Goal: Task Accomplishment & Management: Use online tool/utility

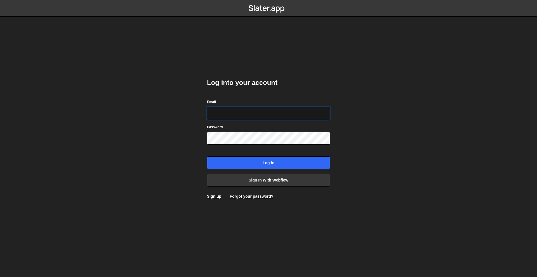
type input "[EMAIL_ADDRESS][PERSON_NAME][DOMAIN_NAME]"
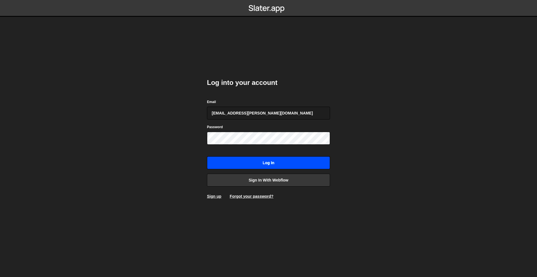
click at [261, 164] on input "Log in" at bounding box center [268, 163] width 123 height 13
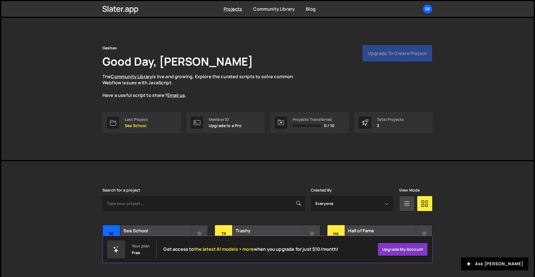
click at [349, 74] on div "Geshev Good Day, [PERSON_NAME] The Community Library is live and growing. Explo…" at bounding box center [267, 72] width 330 height 54
click at [388, 60] on div "Upgrade to create project" at bounding box center [397, 53] width 70 height 17
click at [388, 57] on div "Upgrade to create project" at bounding box center [397, 53] width 70 height 17
click at [291, 131] on div "Projects Transferred 0 / 10" at bounding box center [309, 122] width 78 height 21
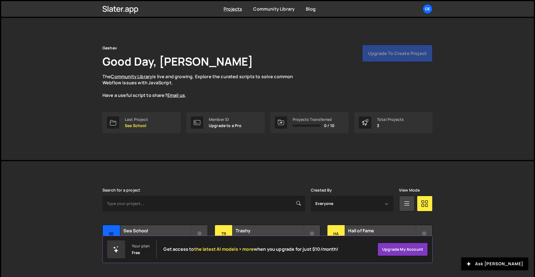
click at [173, 149] on div "Geshev Good Day, Ivan Geshev The Community Library is live and growing. Explore…" at bounding box center [267, 89] width 347 height 142
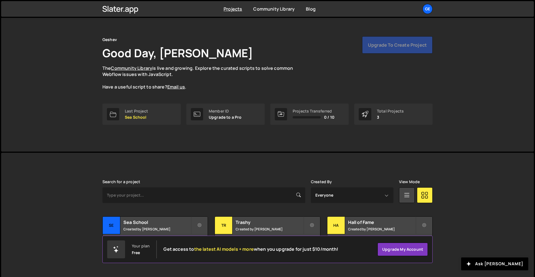
scroll to position [11, 0]
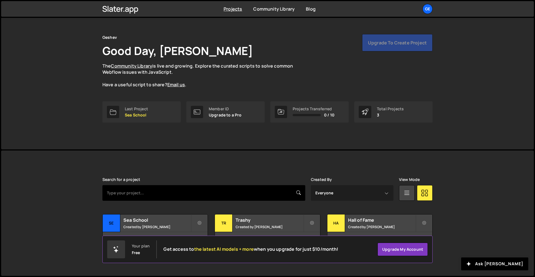
click at [283, 197] on input "text" at bounding box center [203, 193] width 203 height 16
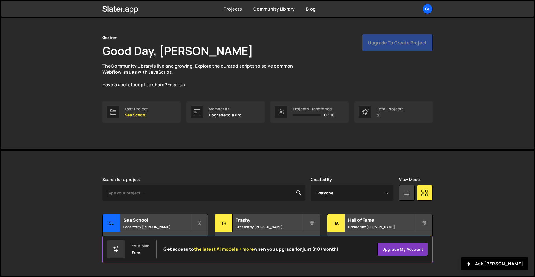
click at [208, 179] on div "Search for a project" at bounding box center [203, 189] width 203 height 23
click at [250, 221] on h2 "Trashy" at bounding box center [268, 220] width 67 height 6
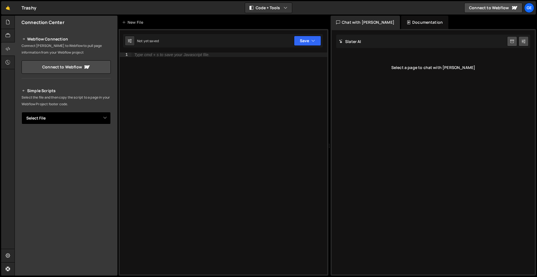
drag, startPoint x: 52, startPoint y: 111, endPoint x: 55, endPoint y: 114, distance: 4.4
click at [52, 111] on div "Simple Scripts Select the file and then copy the script to a page in your Webfl…" at bounding box center [66, 164] width 89 height 152
click at [55, 114] on select "Select File Trashy positions.js" at bounding box center [66, 118] width 89 height 12
click at [4, 35] on div at bounding box center [8, 35] width 14 height 13
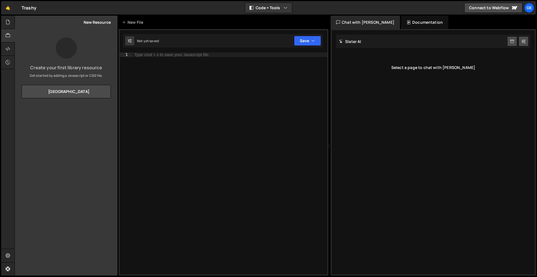
click at [13, 22] on div at bounding box center [13, 22] width 2 height 4
click at [6, 25] on icon at bounding box center [8, 22] width 4 height 6
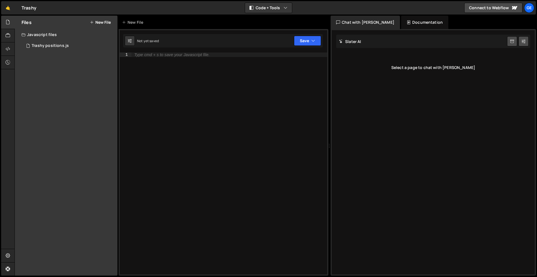
click at [91, 23] on icon at bounding box center [92, 22] width 4 height 4
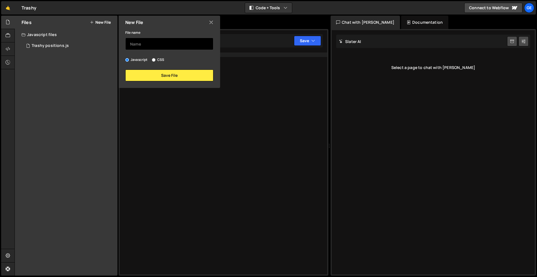
click at [139, 48] on input "text" at bounding box center [169, 44] width 88 height 12
type input "Ilvion"
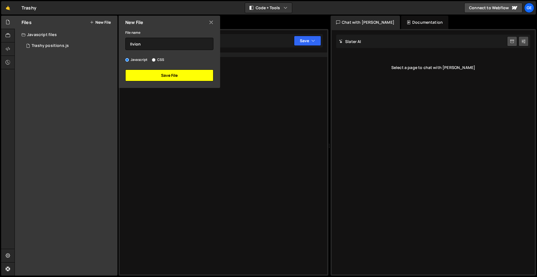
click at [143, 78] on button "Save File" at bounding box center [169, 76] width 88 height 12
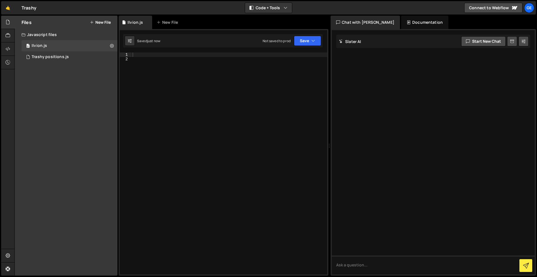
click at [86, 95] on div "Files New File Javascript files 0 Ilvion.js 0 0 Trashy positions.js 0 CSS files…" at bounding box center [66, 146] width 103 height 260
